Goal: Information Seeking & Learning: Learn about a topic

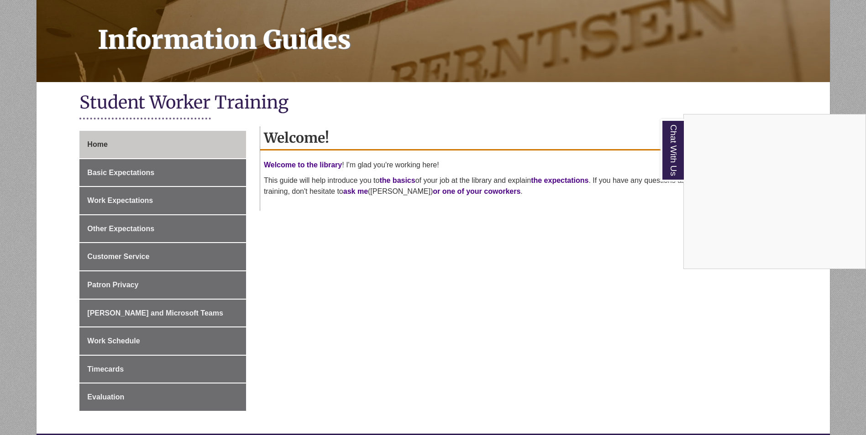
scroll to position [137, 0]
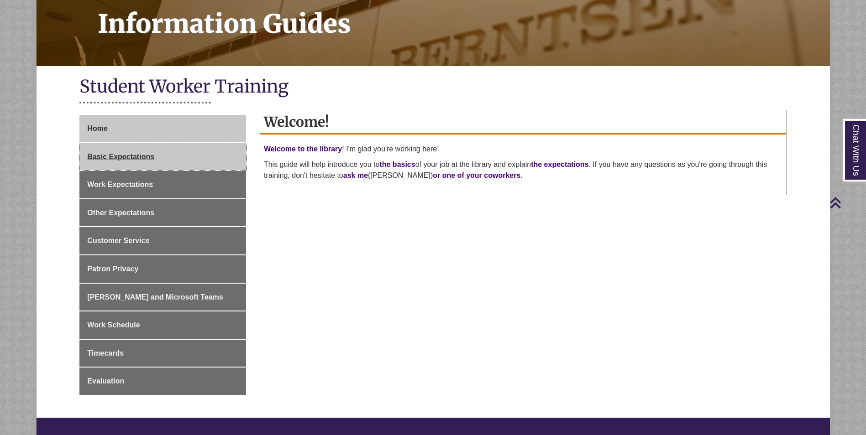
click at [126, 157] on span "Basic Expectations" at bounding box center [120, 157] width 67 height 8
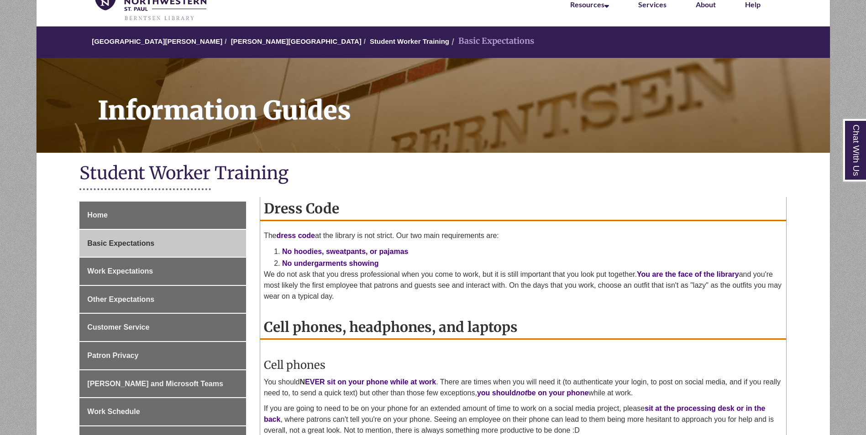
scroll to position [183, 0]
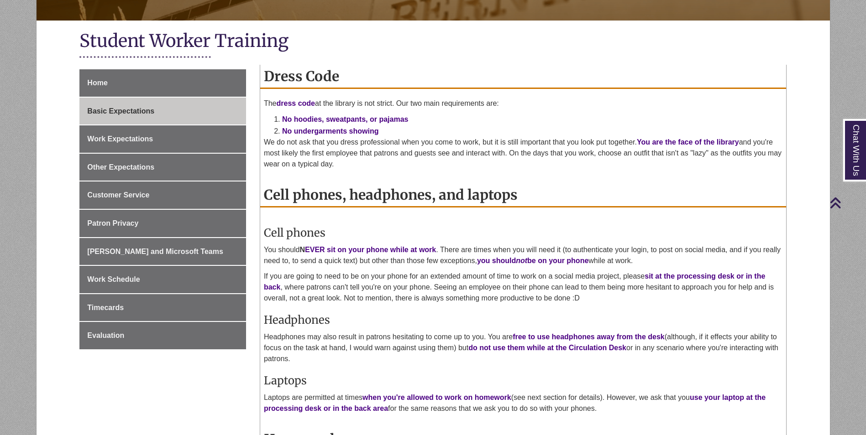
click at [309, 125] on li "No hoodies, sweatpants, or pajamas" at bounding box center [532, 120] width 500 height 12
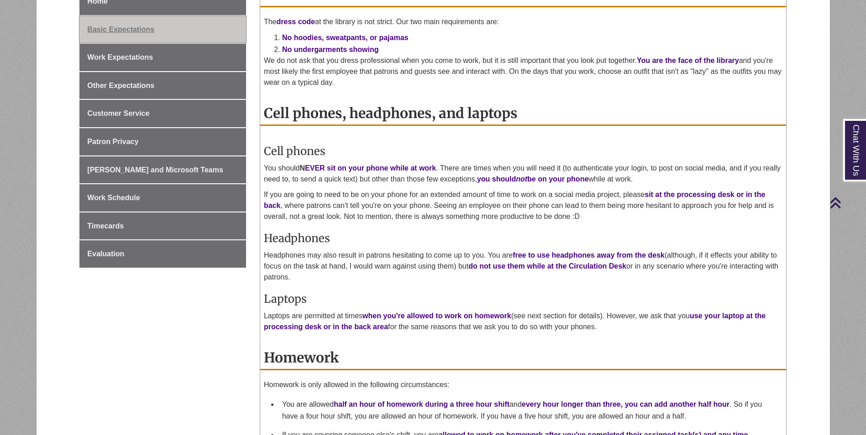
scroll to position [137, 0]
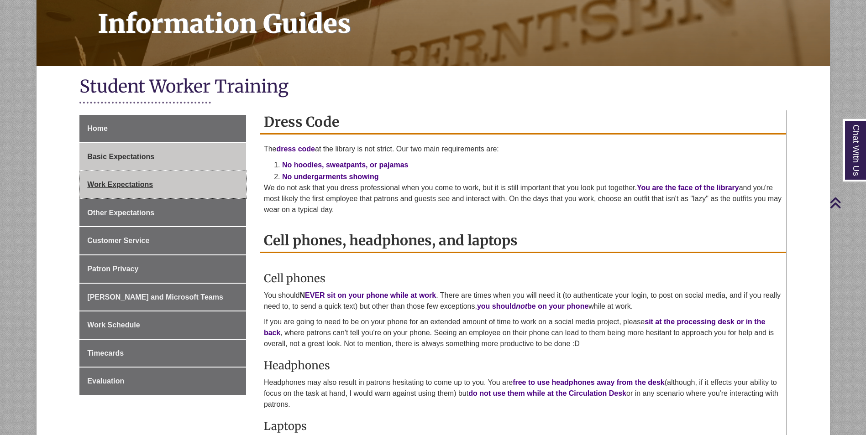
click at [161, 183] on link "Work Expectations" at bounding box center [162, 184] width 167 height 27
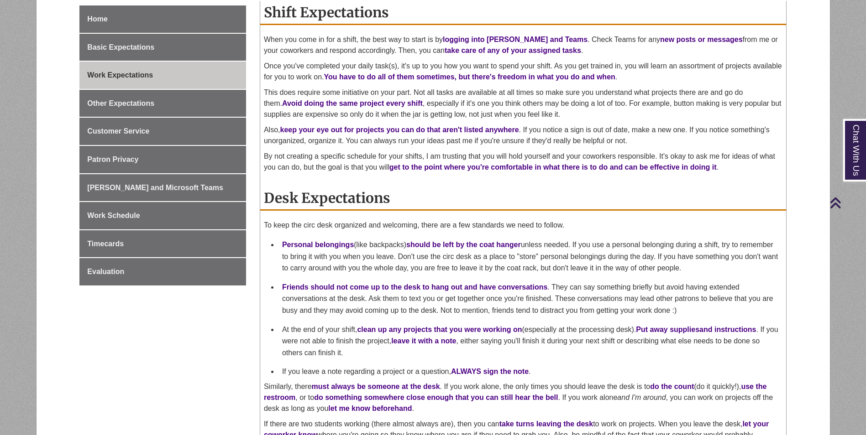
scroll to position [228, 0]
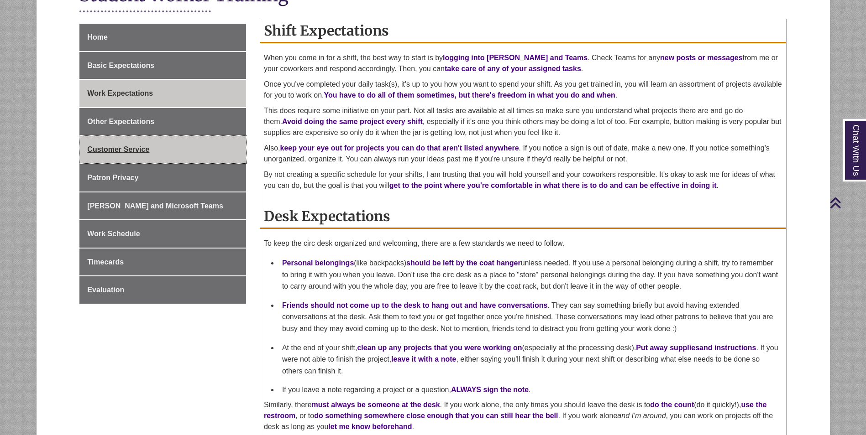
click at [231, 136] on link "Customer Service" at bounding box center [162, 149] width 167 height 27
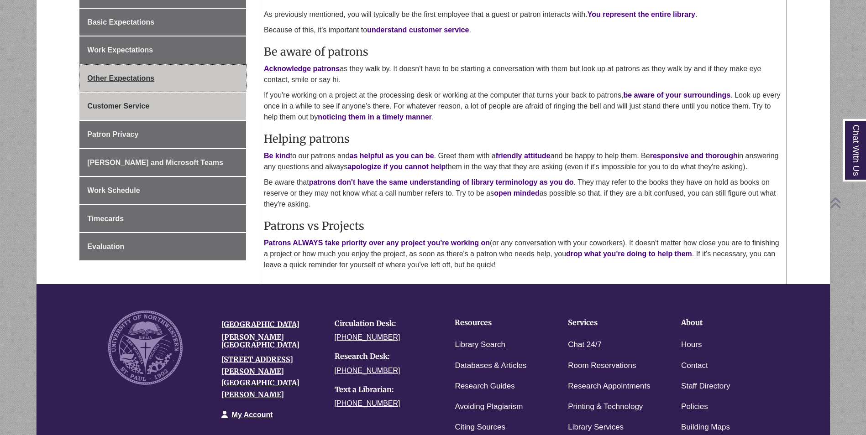
scroll to position [274, 0]
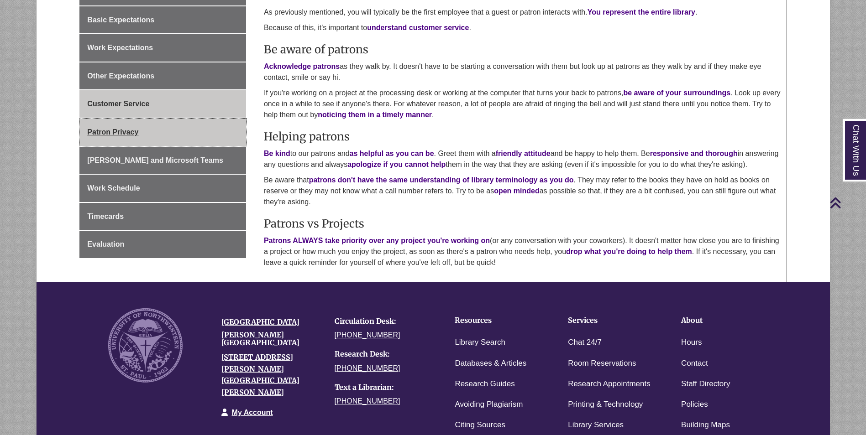
click at [181, 133] on link "Patron Privacy" at bounding box center [162, 132] width 167 height 27
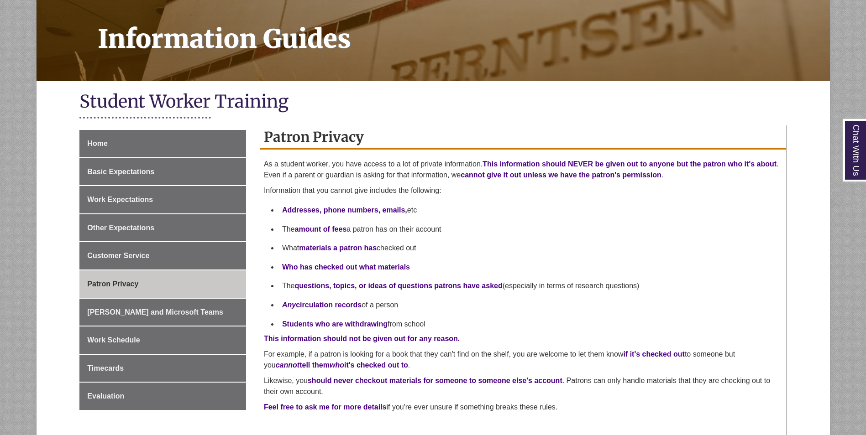
scroll to position [183, 0]
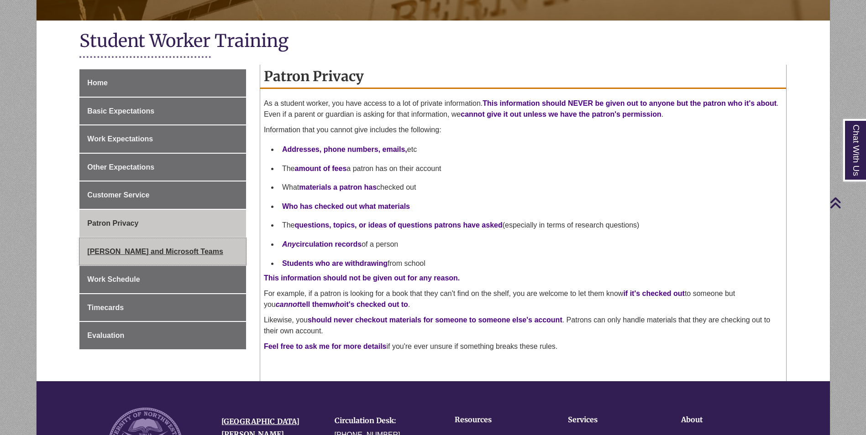
click at [158, 255] on span "[PERSON_NAME] and Microsoft Teams" at bounding box center [155, 252] width 136 height 8
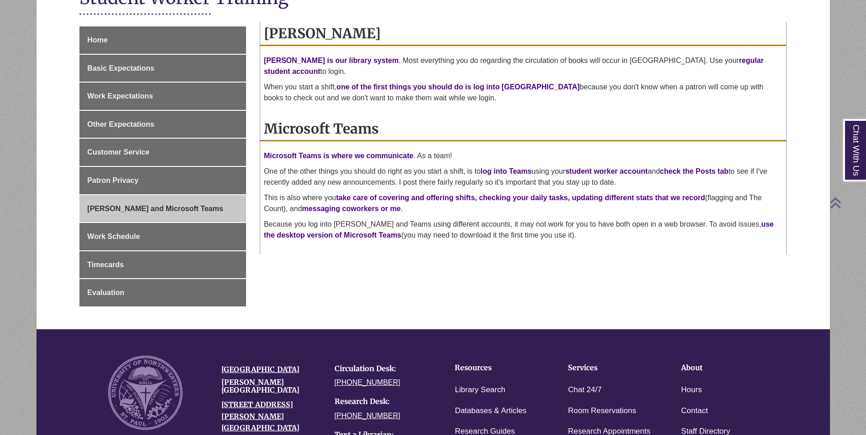
scroll to position [183, 0]
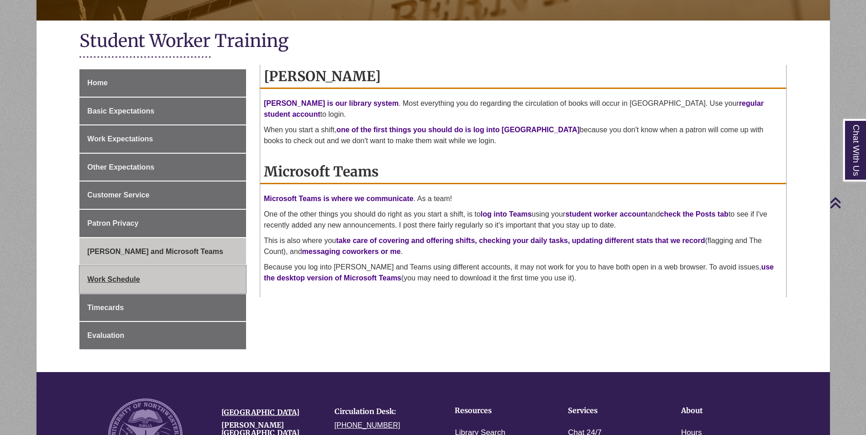
click at [149, 273] on link "Work Schedule" at bounding box center [162, 279] width 167 height 27
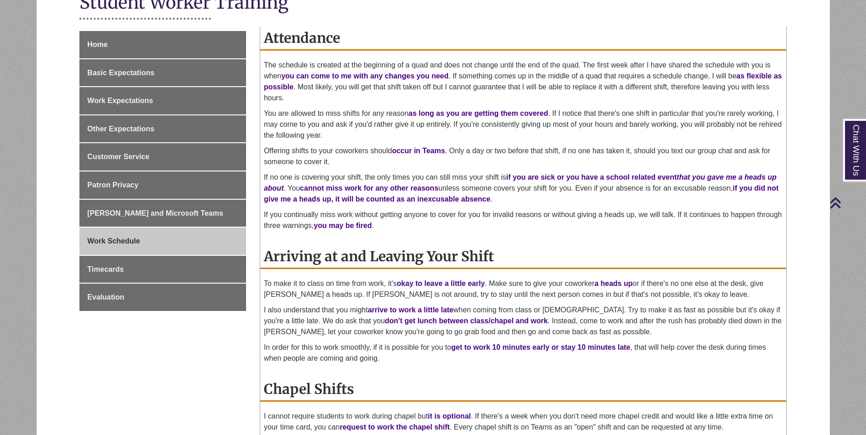
scroll to position [365, 0]
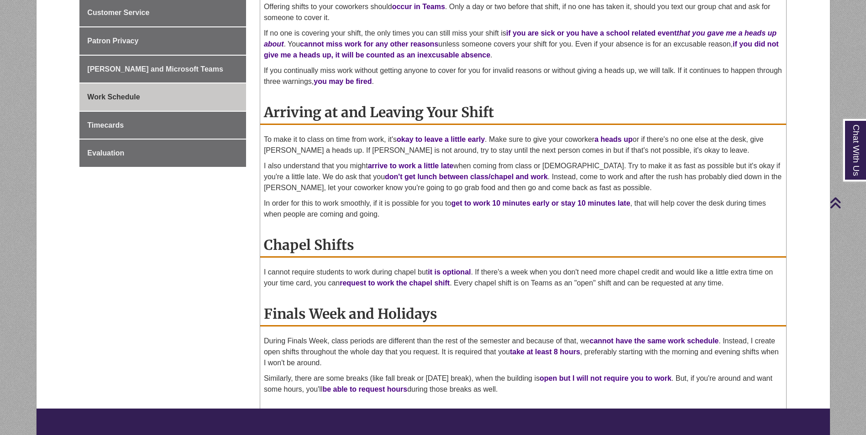
click at [120, 111] on ul "Home Basic Expectations Work Expectations Other Expectations Customer Service P…" at bounding box center [162, 27] width 167 height 280
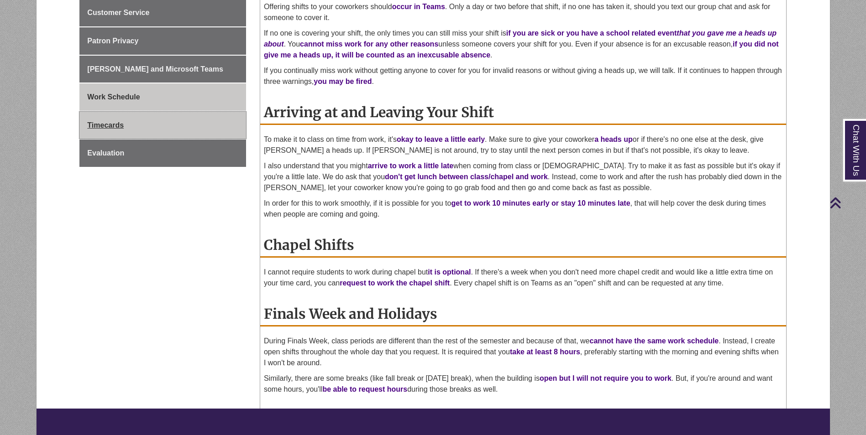
click at [124, 131] on link "Timecards" at bounding box center [162, 125] width 167 height 27
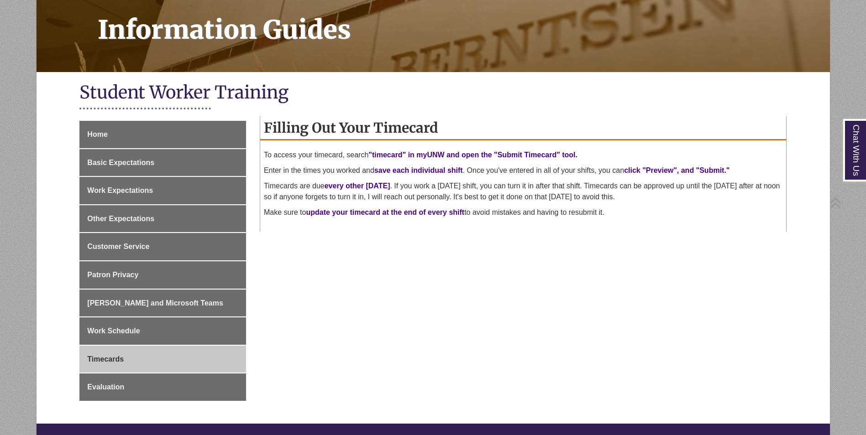
scroll to position [137, 0]
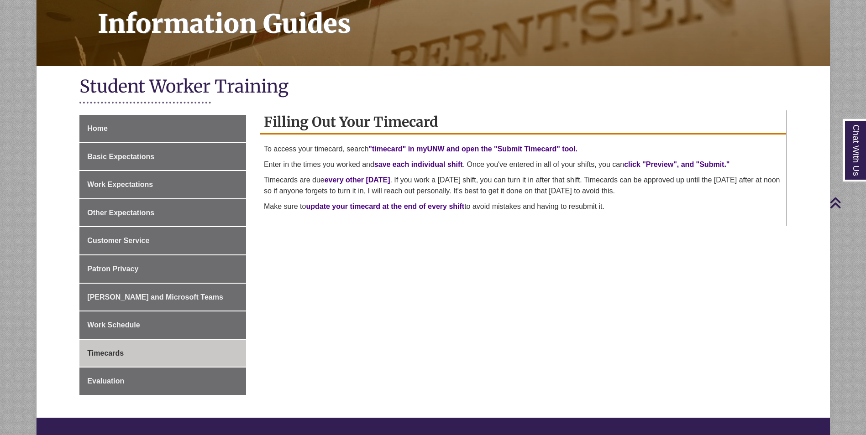
click at [101, 397] on div "Home Basic Expectations Work Expectations Other Expectations Customer Service P…" at bounding box center [163, 266] width 180 height 303
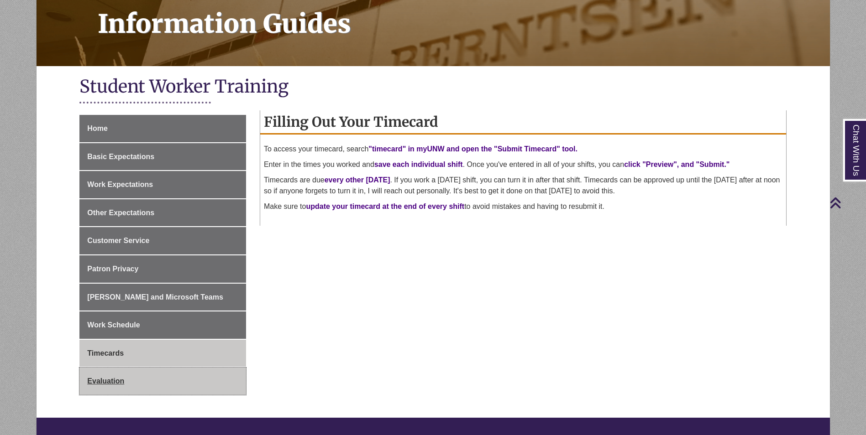
click at [104, 384] on span "Evaluation" at bounding box center [105, 382] width 37 height 8
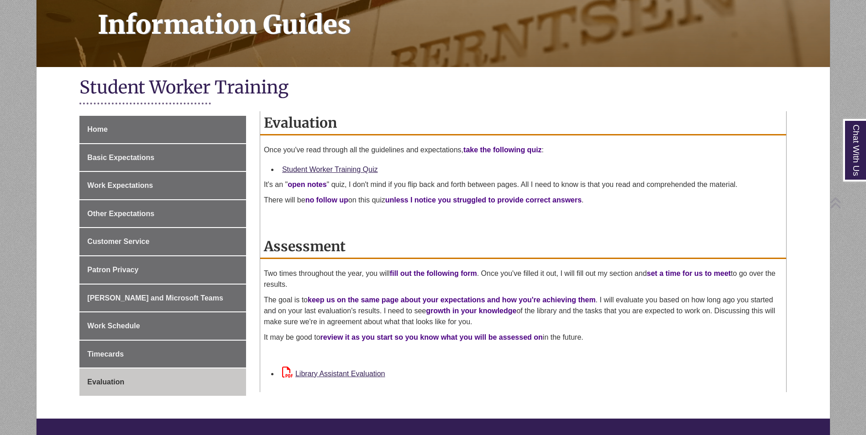
scroll to position [137, 0]
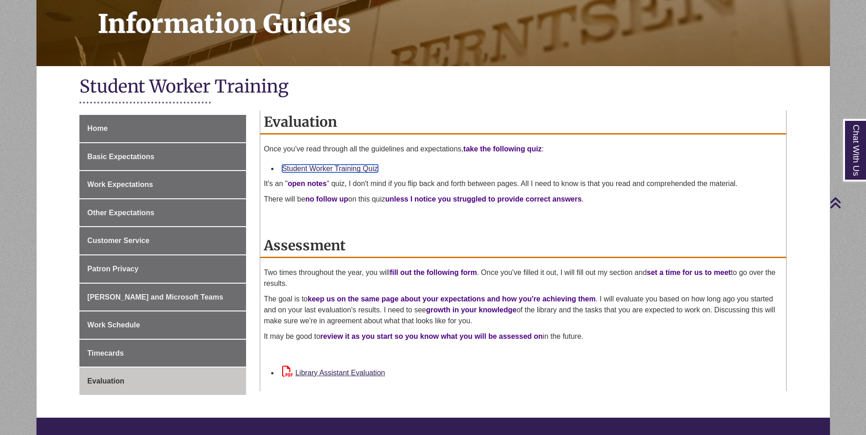
click at [358, 167] on link "Student Worker Training Quiz" at bounding box center [330, 169] width 96 height 8
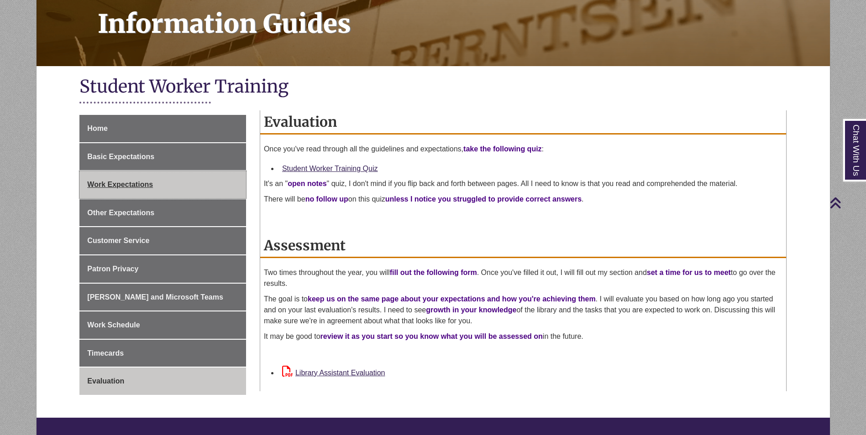
click at [153, 184] on link "Work Expectations" at bounding box center [162, 184] width 167 height 27
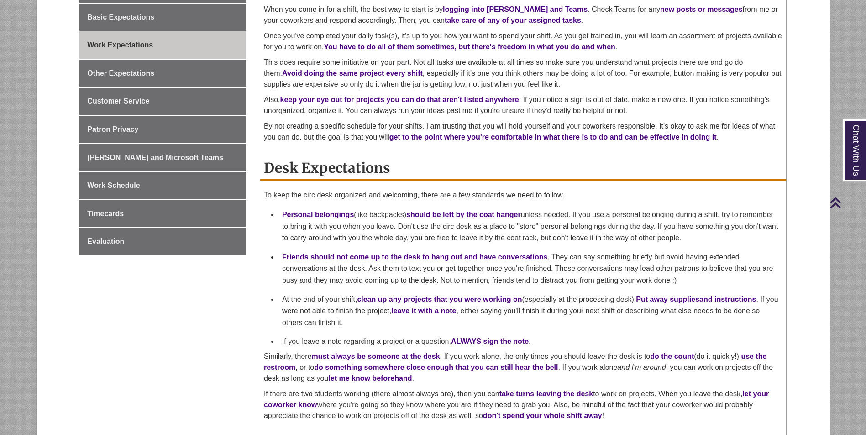
scroll to position [274, 0]
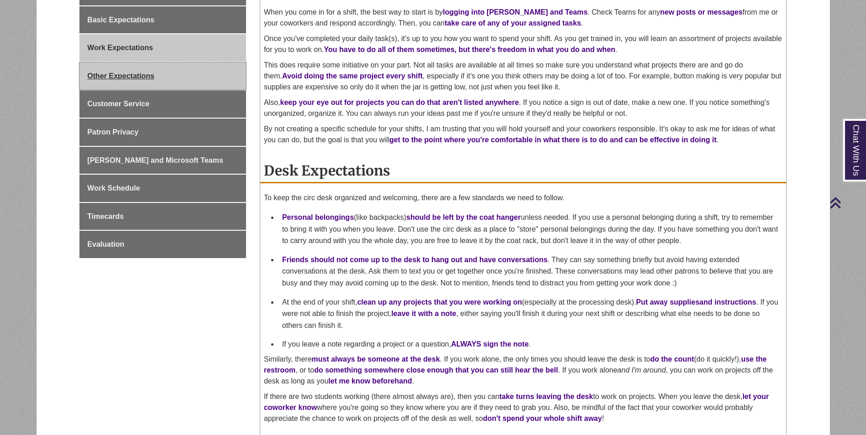
click at [163, 80] on link "Other Expectations" at bounding box center [162, 76] width 167 height 27
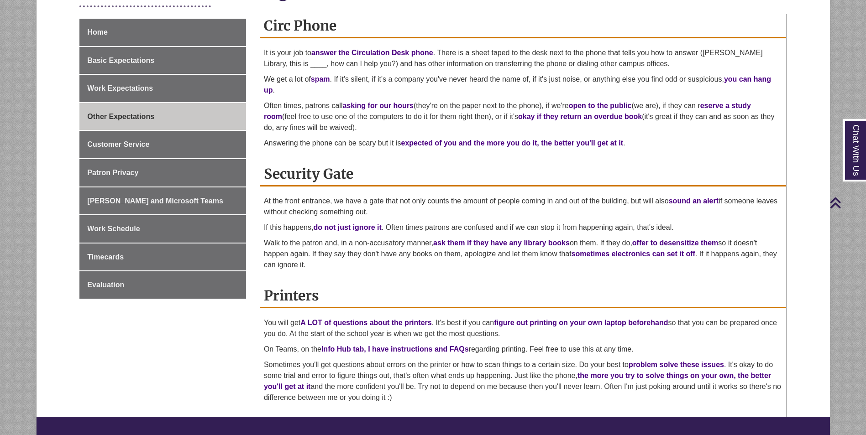
scroll to position [228, 0]
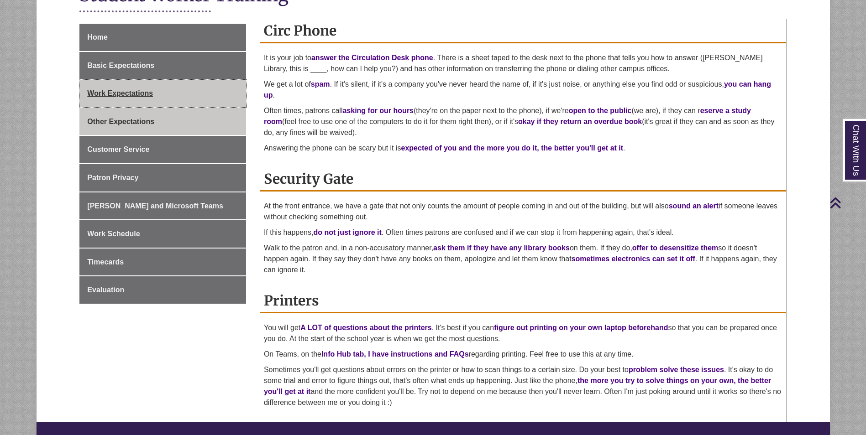
click at [131, 94] on span "Work Expectations" at bounding box center [120, 93] width 66 height 8
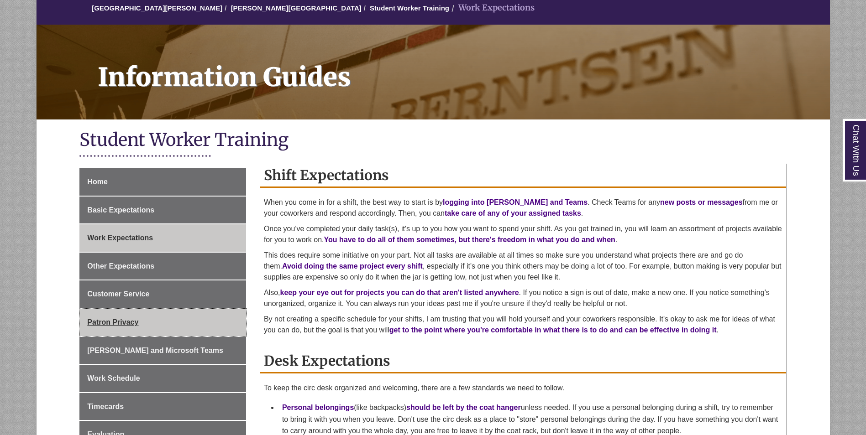
scroll to position [91, 0]
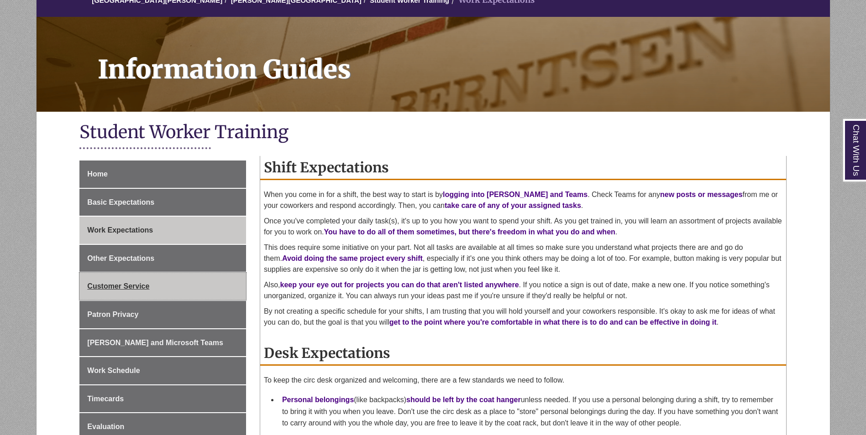
click at [131, 287] on span "Customer Service" at bounding box center [118, 287] width 62 height 8
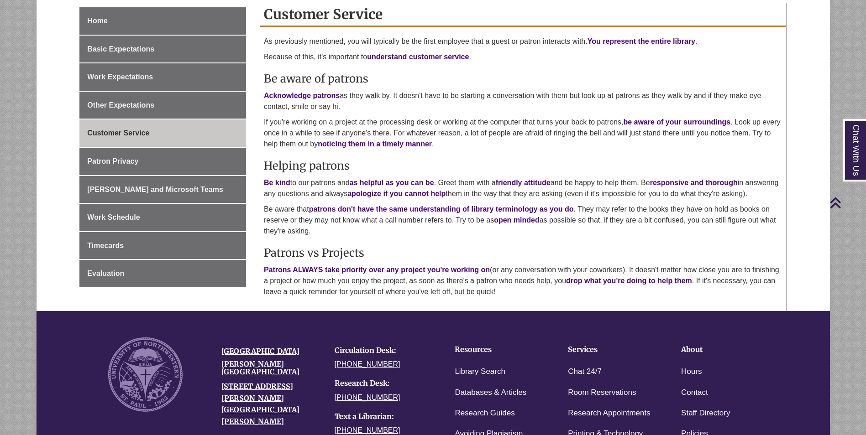
scroll to position [228, 0]
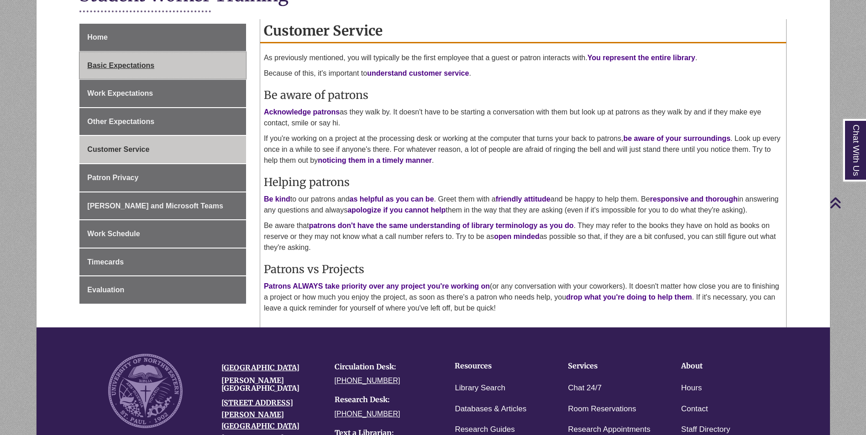
click at [112, 67] on span "Basic Expectations" at bounding box center [120, 66] width 67 height 8
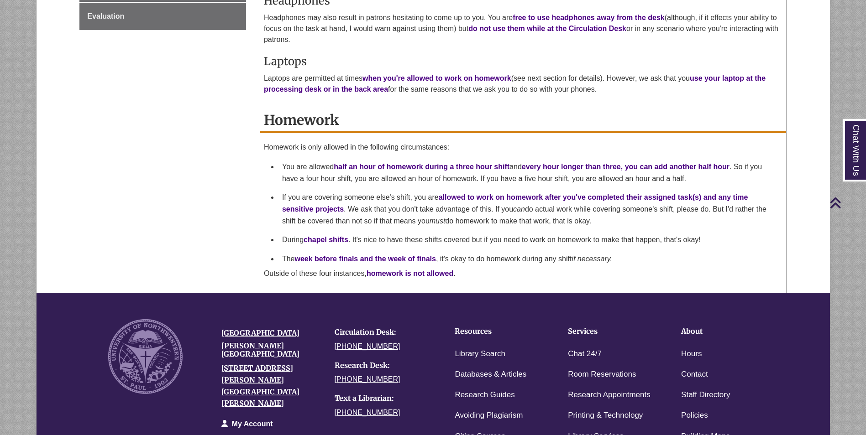
scroll to position [228, 0]
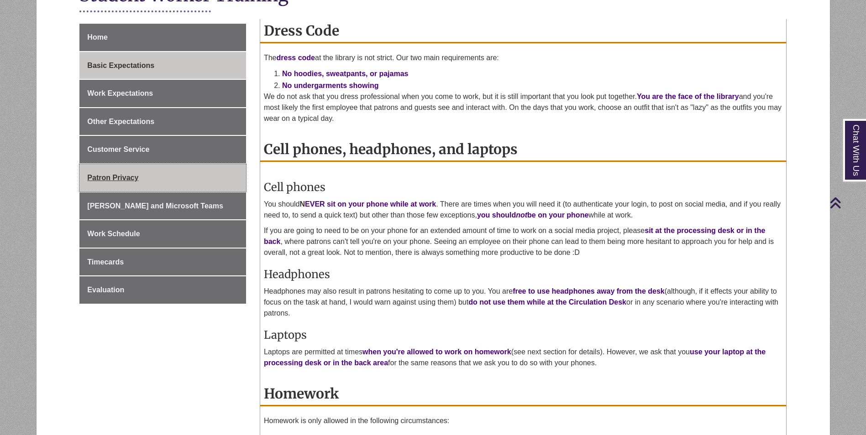
click at [112, 165] on link "Patron Privacy" at bounding box center [162, 177] width 167 height 27
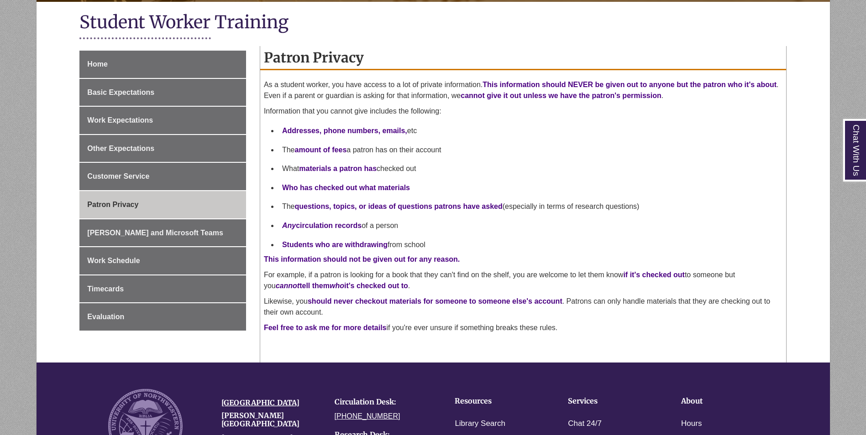
scroll to position [228, 0]
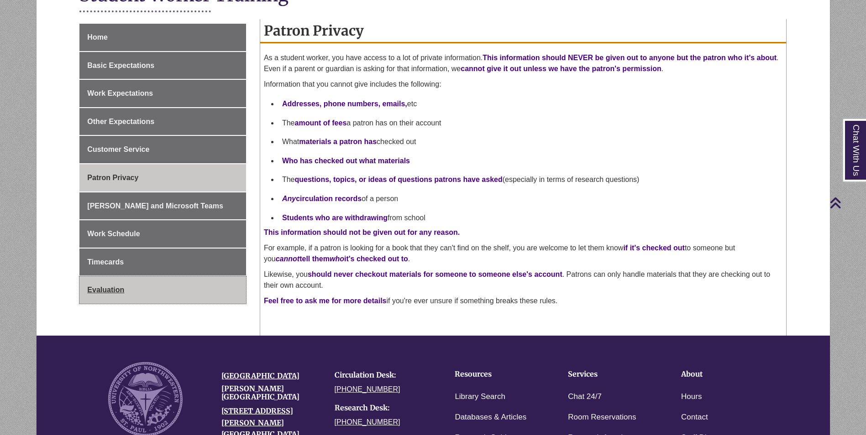
click at [188, 285] on link "Evaluation" at bounding box center [162, 290] width 167 height 27
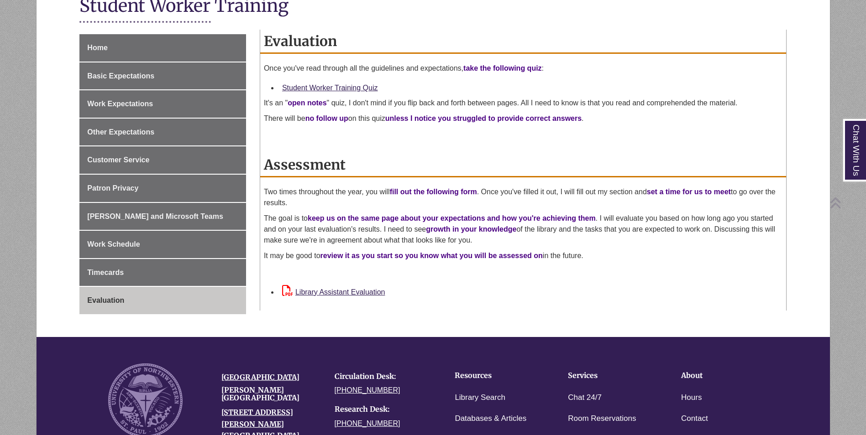
scroll to position [274, 0]
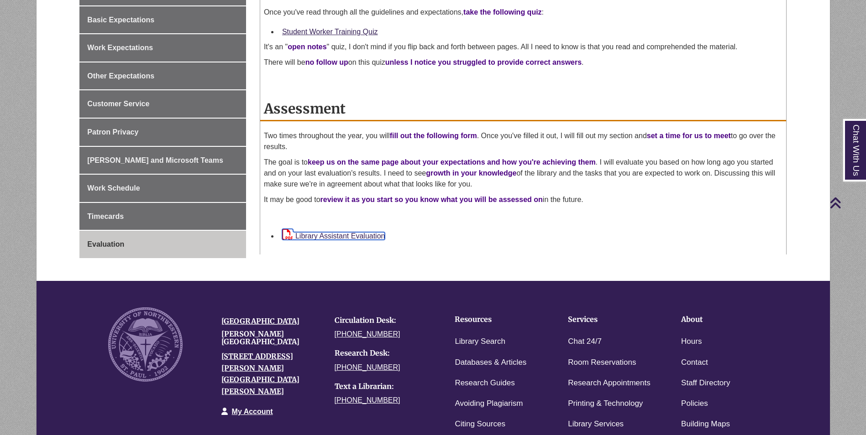
click at [341, 236] on link "Library Assistant Evaluation" at bounding box center [333, 236] width 103 height 8
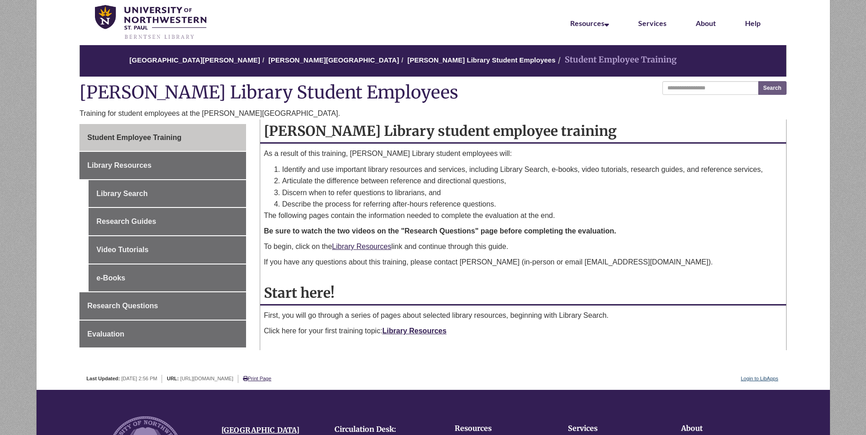
scroll to position [46, 0]
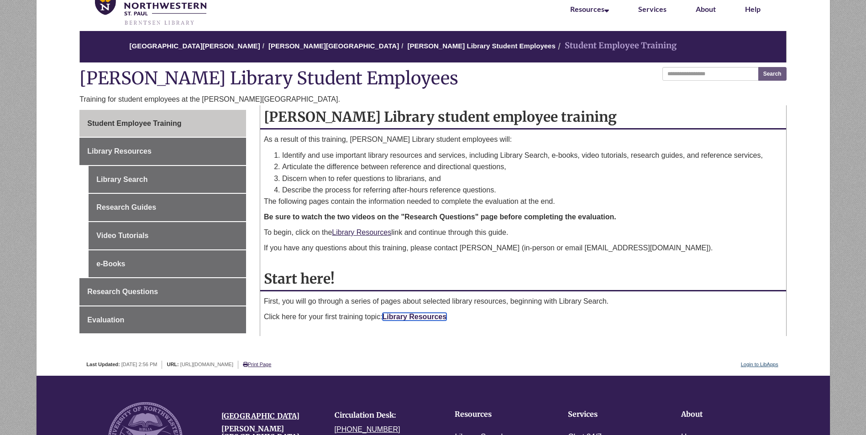
click at [399, 318] on link "Library Resources" at bounding box center [415, 317] width 64 height 8
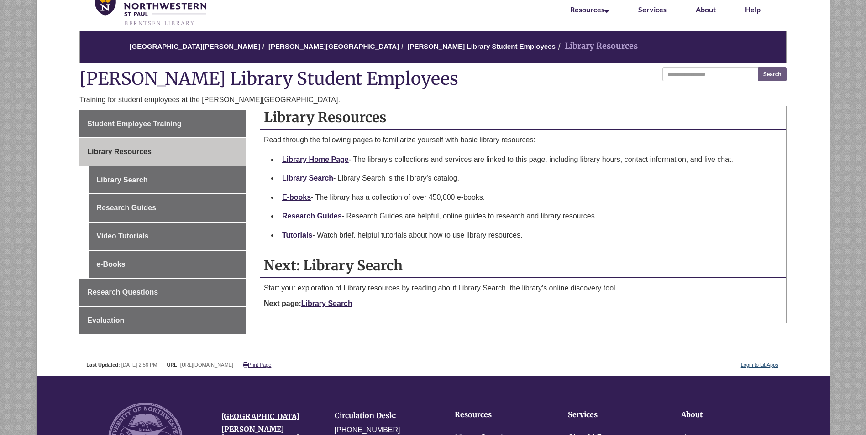
scroll to position [46, 0]
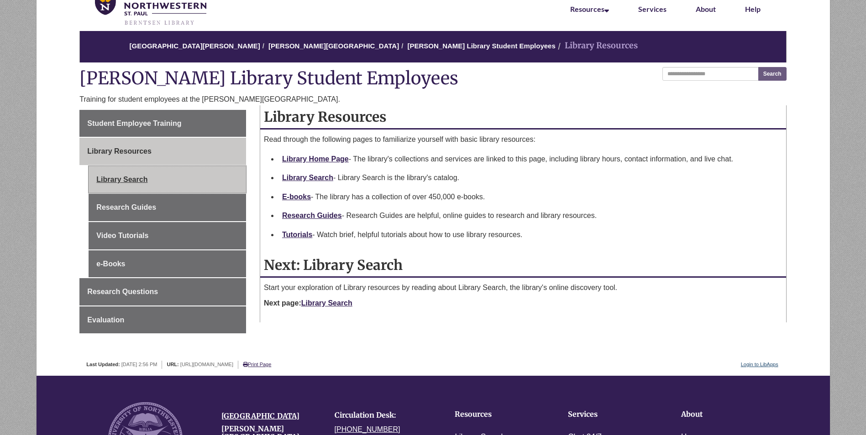
click at [110, 182] on link "Library Search" at bounding box center [167, 179] width 157 height 27
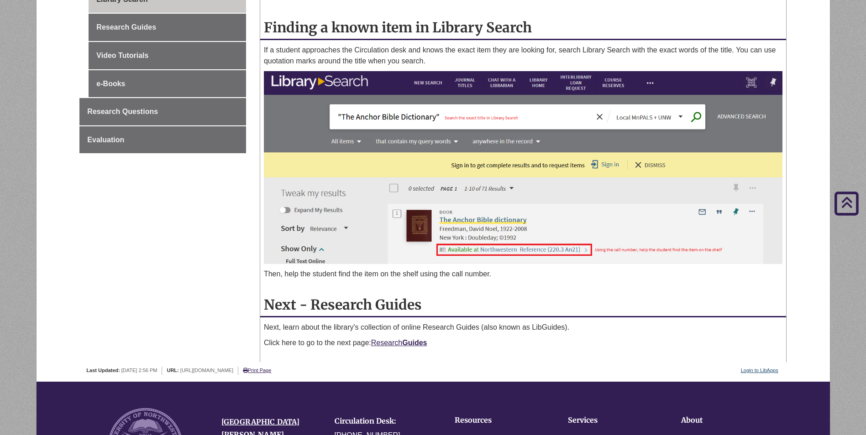
scroll to position [228, 0]
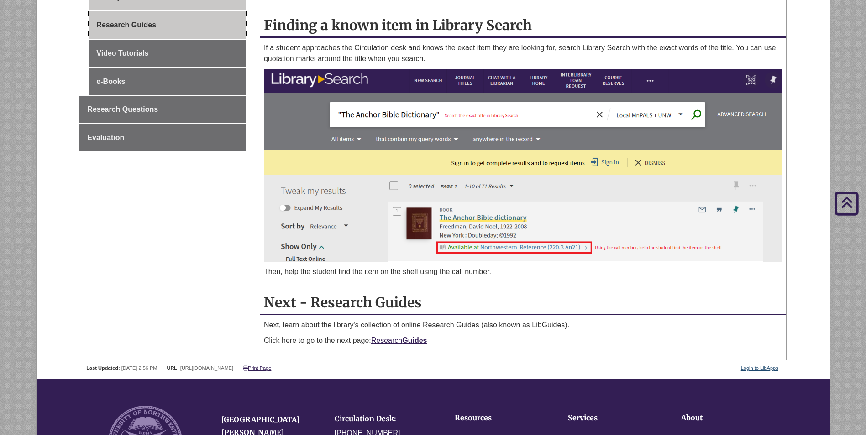
click at [141, 24] on link "Research Guides" at bounding box center [167, 24] width 157 height 27
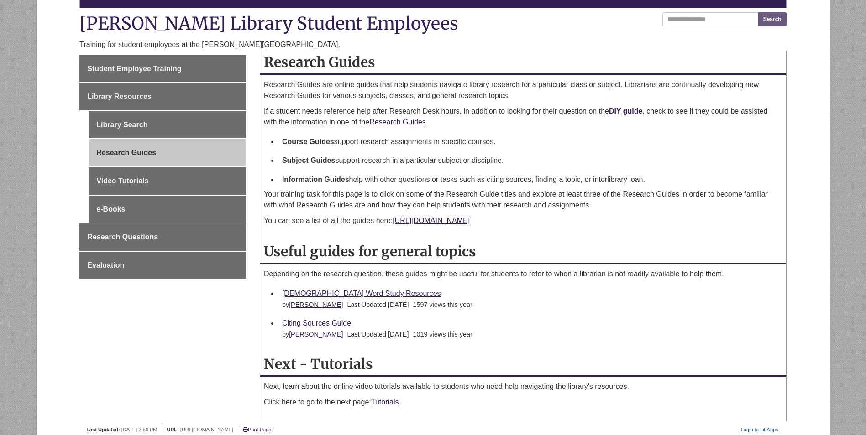
scroll to position [137, 0]
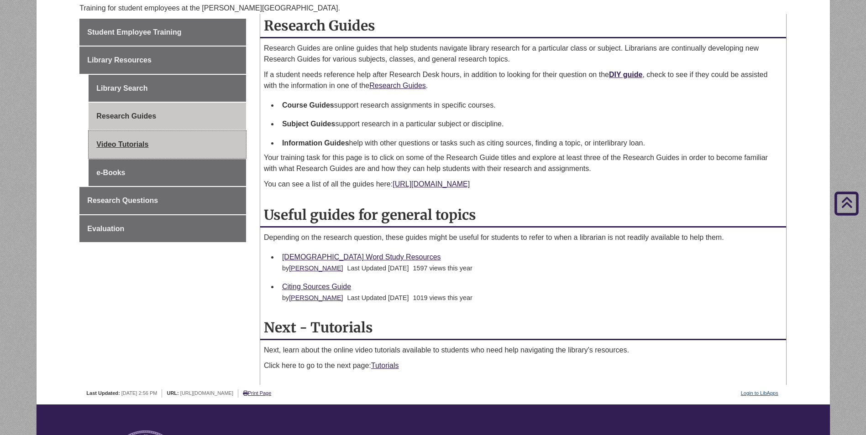
click at [178, 139] on link "Video Tutorials" at bounding box center [167, 144] width 157 height 27
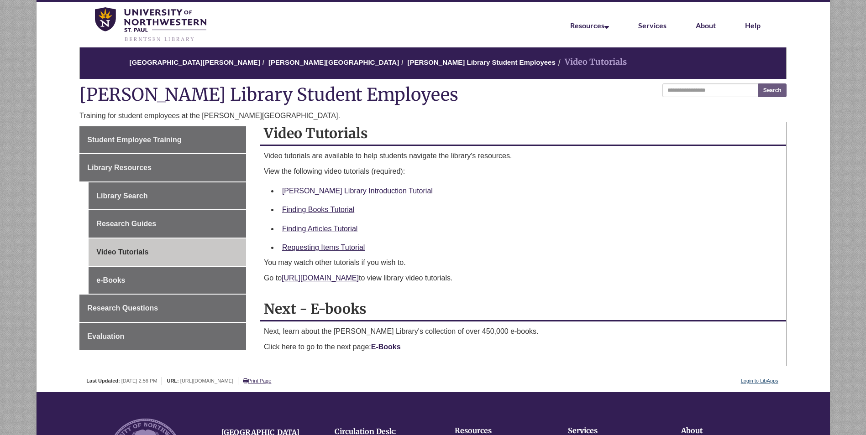
scroll to position [46, 0]
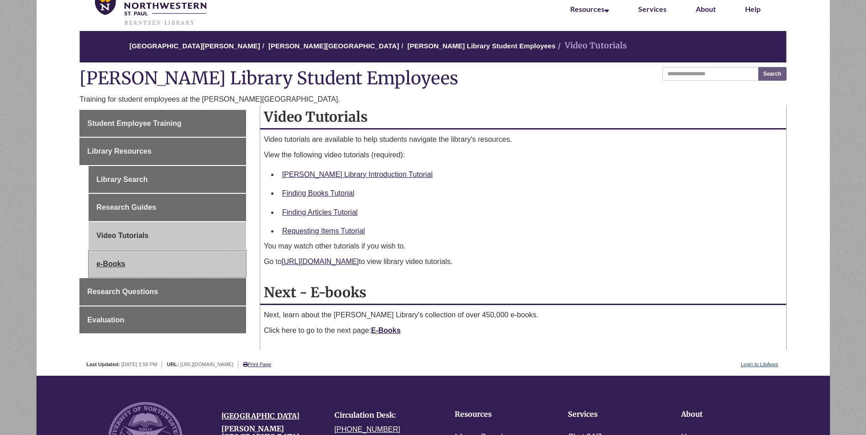
click at [198, 273] on link "e-Books" at bounding box center [167, 264] width 157 height 27
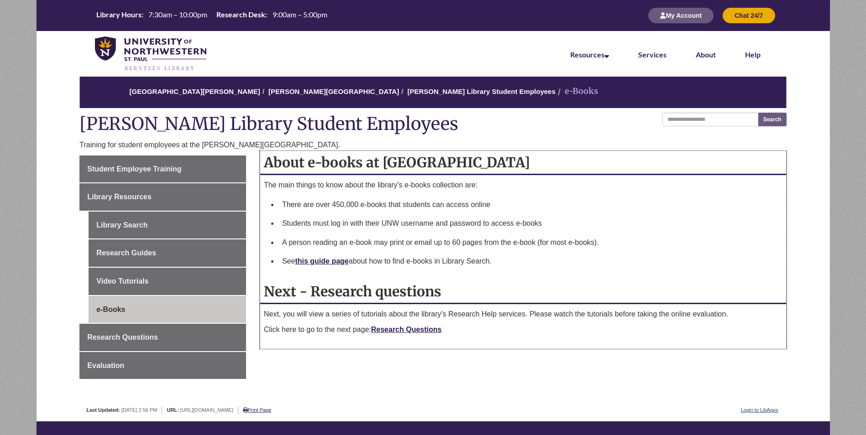
click at [310, 266] on li "See this guide page about how to find e-books in Library Search." at bounding box center [530, 261] width 504 height 19
click at [309, 262] on link "this guide page" at bounding box center [321, 261] width 53 height 8
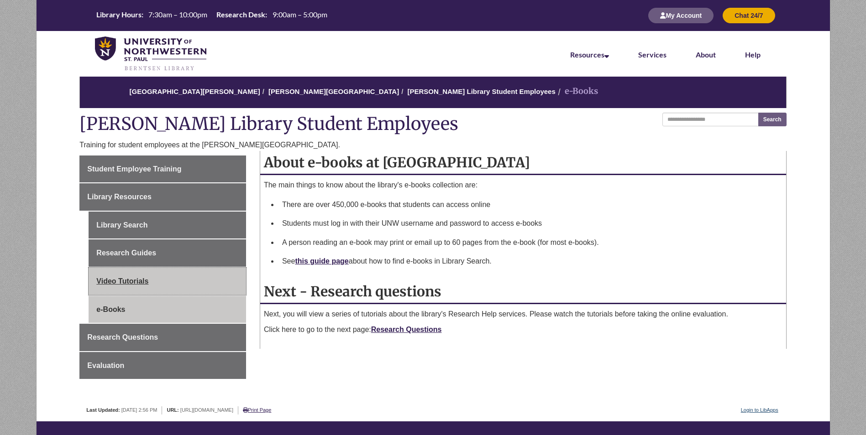
click at [120, 287] on link "Video Tutorials" at bounding box center [167, 281] width 157 height 27
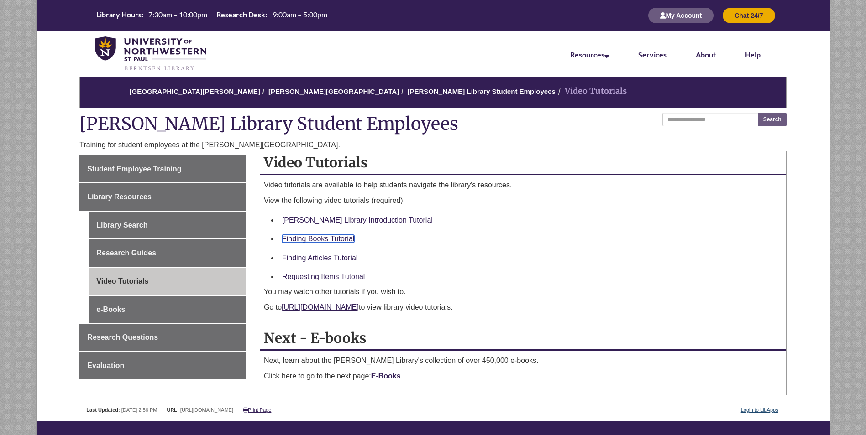
drag, startPoint x: 328, startPoint y: 245, endPoint x: 307, endPoint y: 236, distance: 22.7
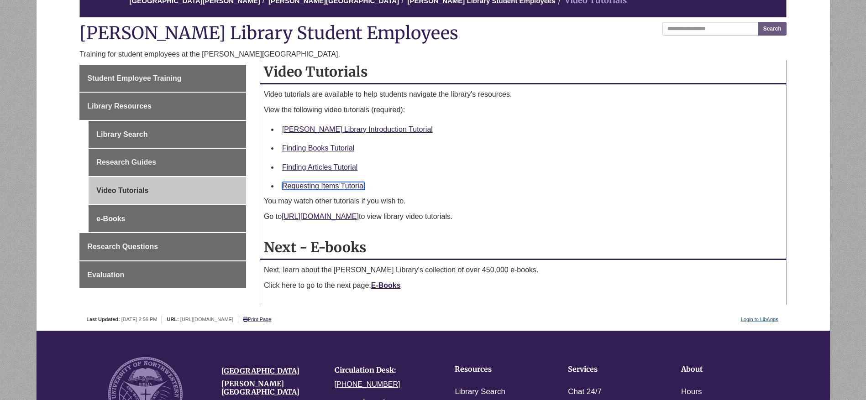
scroll to position [91, 0]
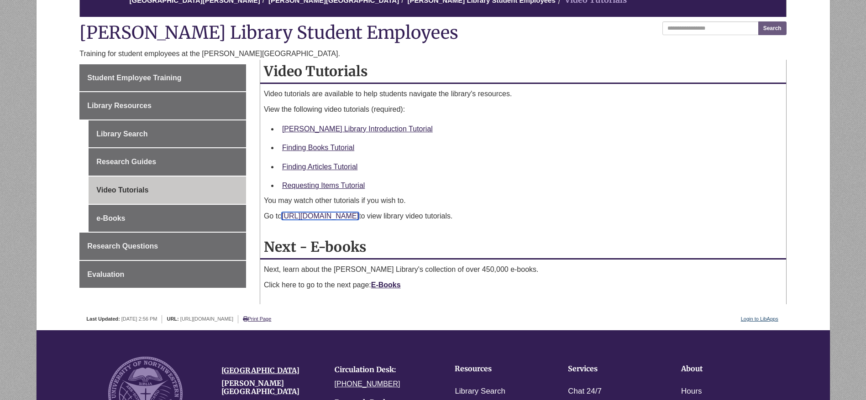
click at [323, 217] on link "https://guide.unwsp.edu/researchtutorials" at bounding box center [320, 216] width 77 height 8
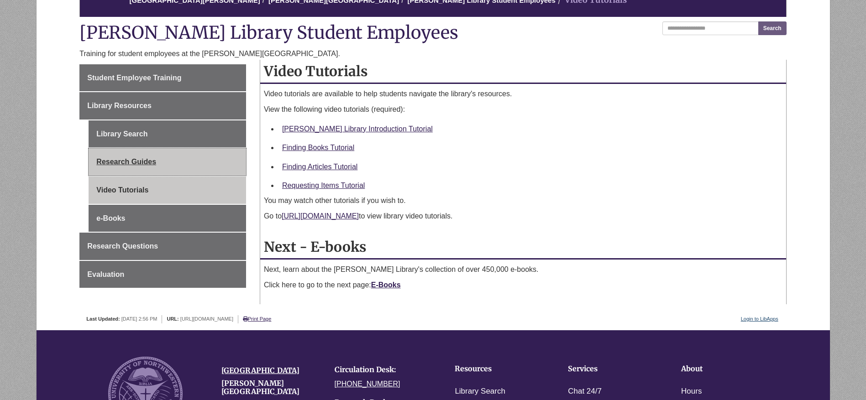
click at [158, 156] on link "Research Guides" at bounding box center [167, 161] width 157 height 27
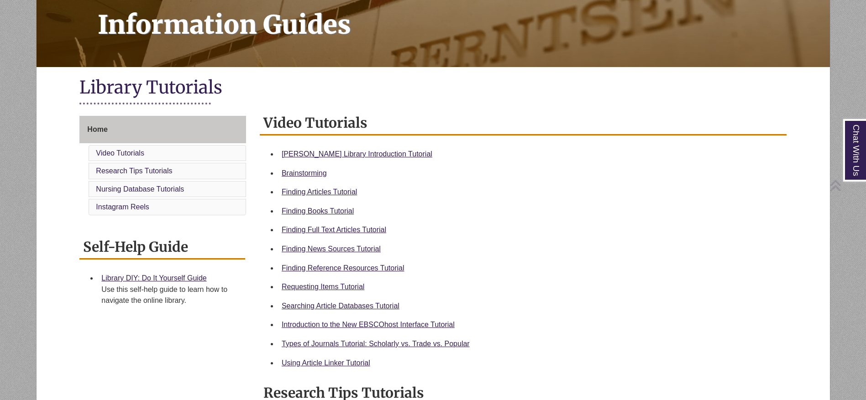
scroll to position [137, 0]
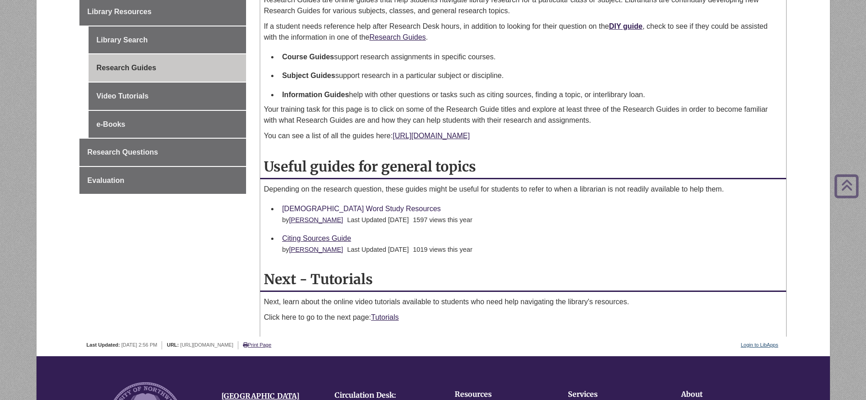
scroll to position [228, 0]
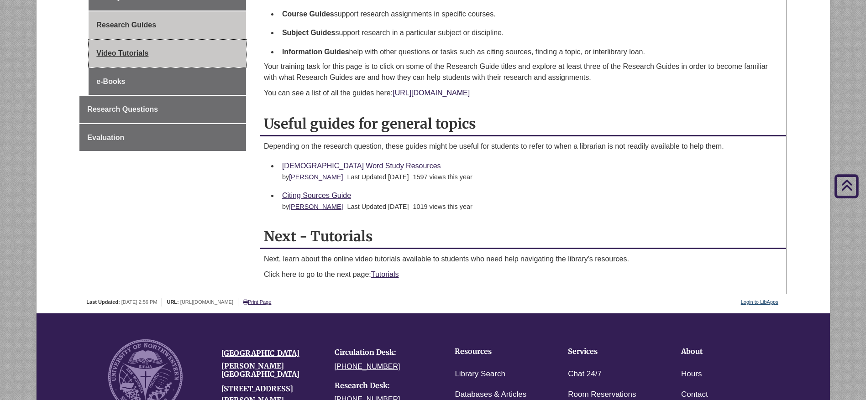
click at [171, 64] on link "Video Tutorials" at bounding box center [167, 53] width 157 height 27
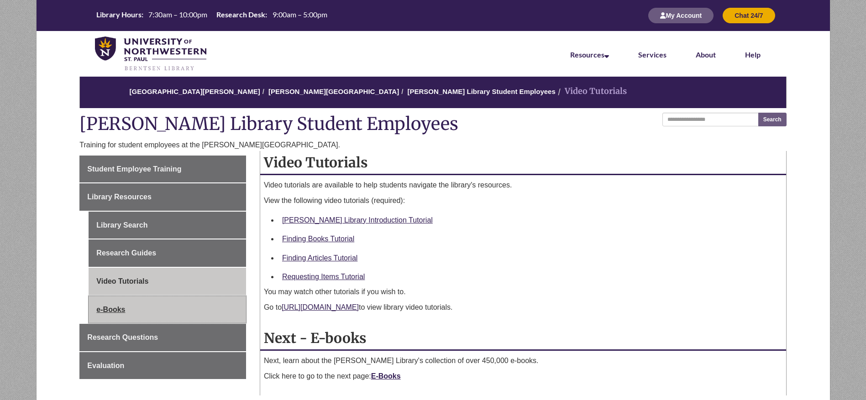
click at [133, 312] on link "e-Books" at bounding box center [167, 309] width 157 height 27
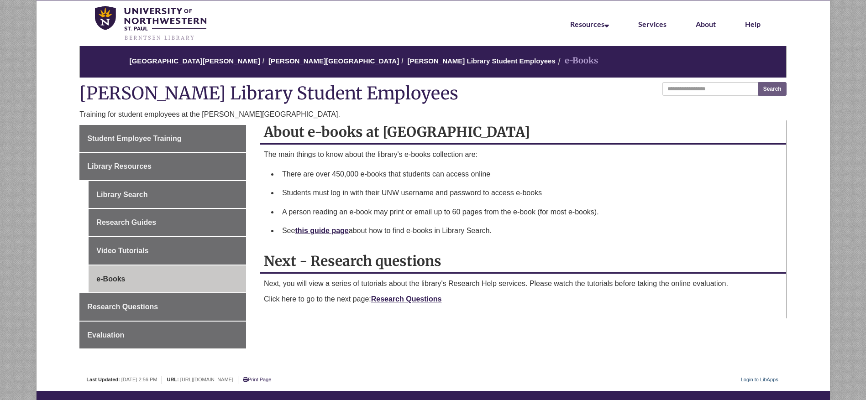
scroll to position [46, 0]
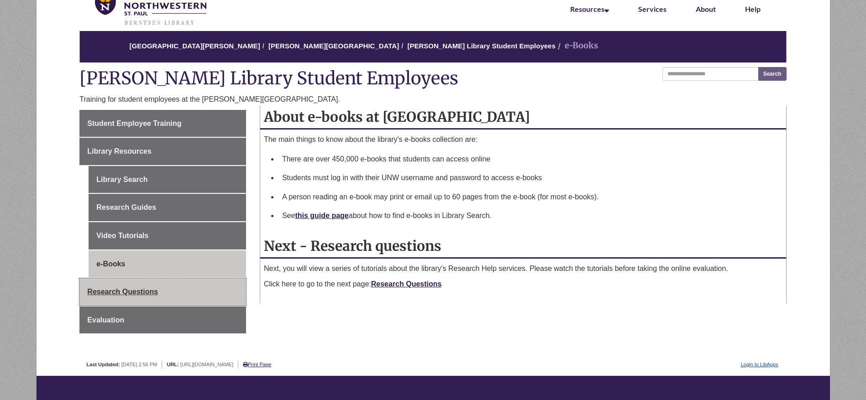
click at [172, 295] on link "Research Questions" at bounding box center [162, 291] width 167 height 27
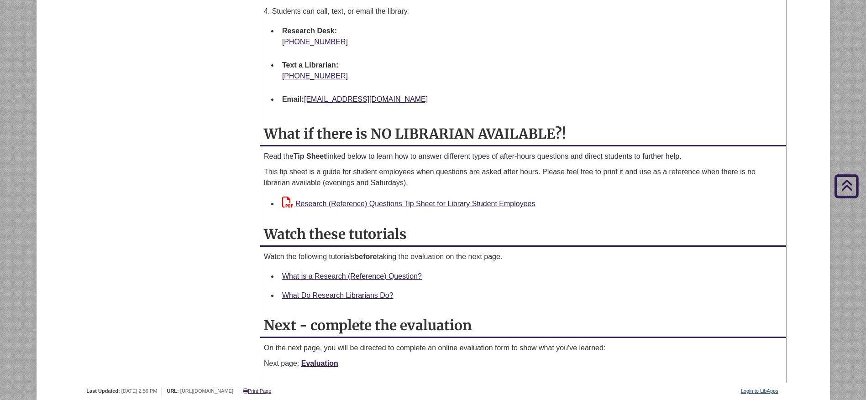
scroll to position [867, 0]
click at [368, 283] on div "What is a Research (Reference) Question?" at bounding box center [530, 277] width 497 height 12
click at [370, 274] on link "What is a Research (Reference) Question?" at bounding box center [352, 277] width 140 height 8
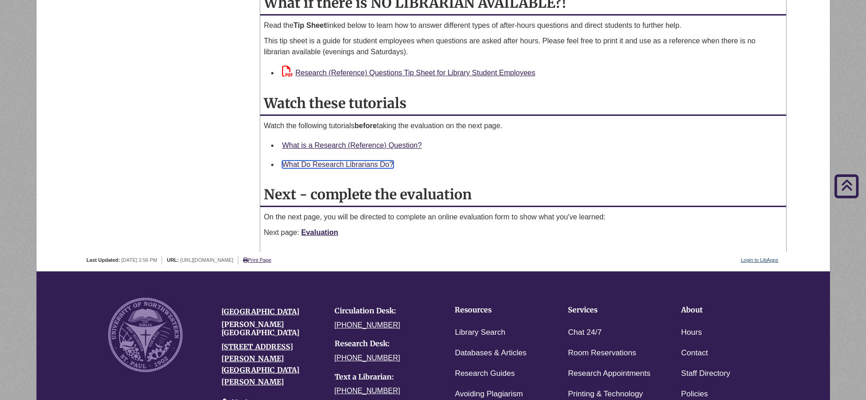
scroll to position [1004, 0]
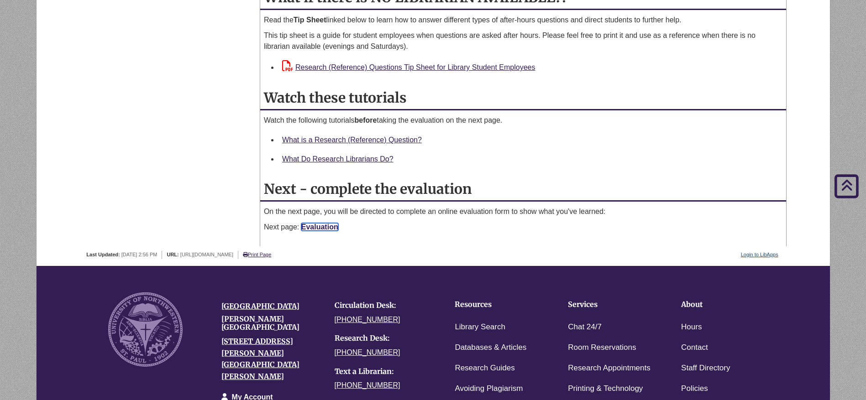
click at [322, 226] on link "Evaluation" at bounding box center [319, 227] width 37 height 8
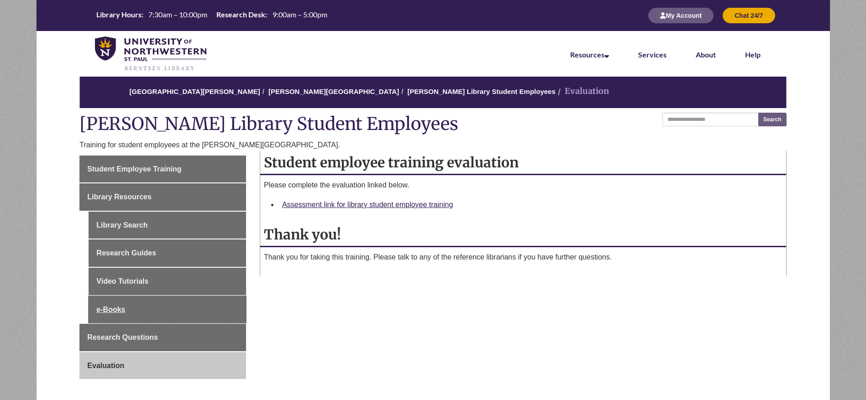
click at [102, 324] on ul "Student Employee Training Library Resources Library Search Research Guides Vide…" at bounding box center [162, 268] width 167 height 224
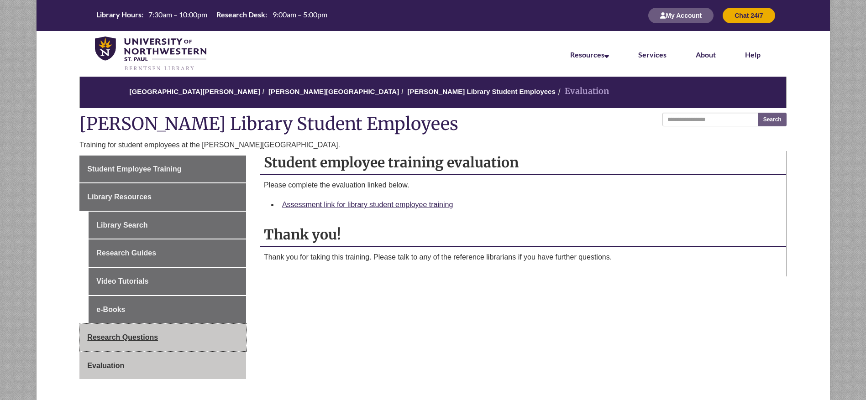
click at [107, 330] on link "Research Questions" at bounding box center [162, 337] width 167 height 27
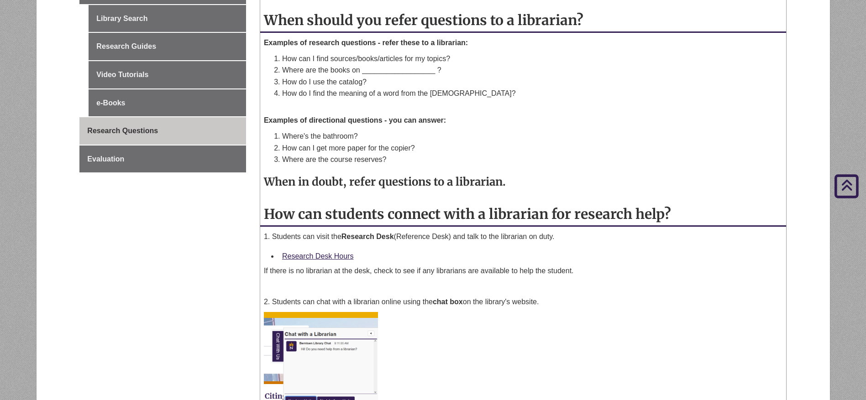
scroll to position [228, 0]
